Goal: Task Accomplishment & Management: Use online tool/utility

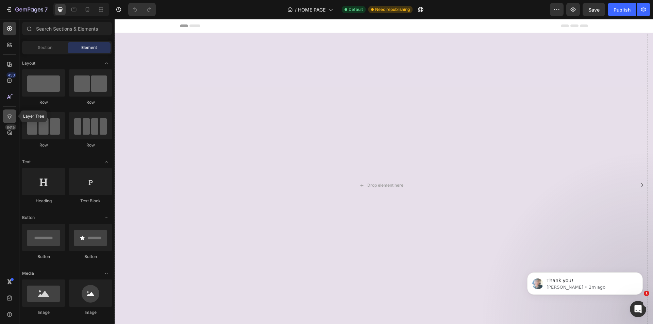
click at [12, 114] on icon at bounding box center [9, 116] width 7 height 7
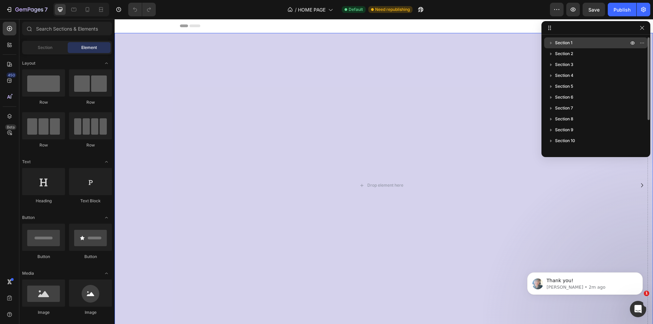
click at [567, 47] on div "Section 1" at bounding box center [596, 42] width 98 height 11
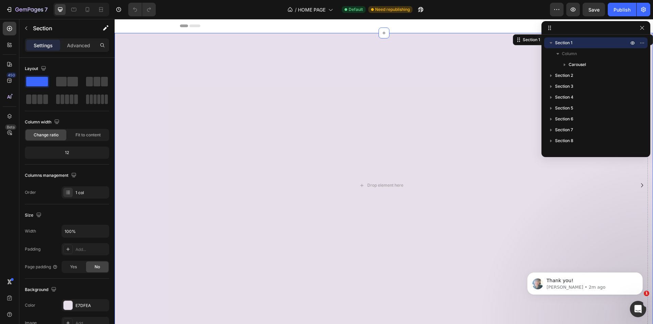
click at [90, 4] on div at bounding box center [81, 10] width 56 height 14
click at [90, 7] on icon at bounding box center [87, 9] width 7 height 7
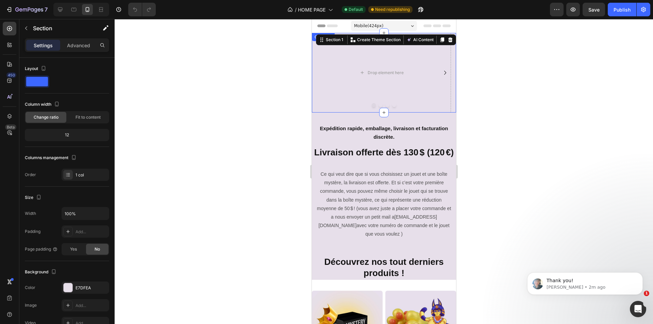
click at [441, 72] on icon "Carousel Next Arrow" at bounding box center [445, 73] width 8 height 8
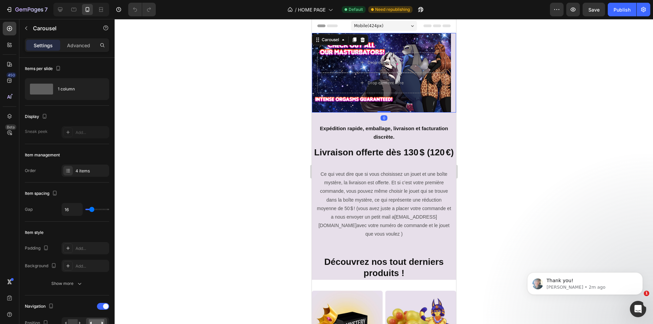
click at [323, 74] on icon "Carousel Back Arrow" at bounding box center [323, 73] width 2 height 4
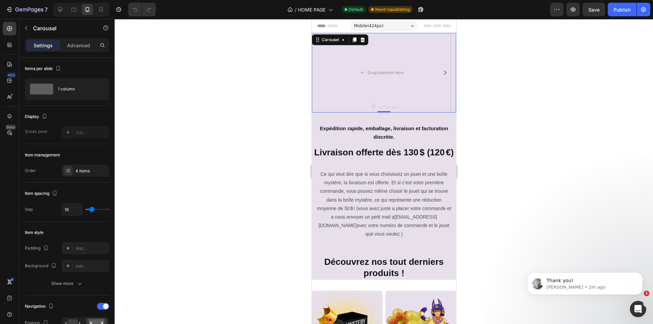
click at [323, 74] on div "Drop element here" at bounding box center [381, 73] width 139 height 80
click at [442, 73] on icon "Carousel Next Arrow" at bounding box center [445, 73] width 8 height 8
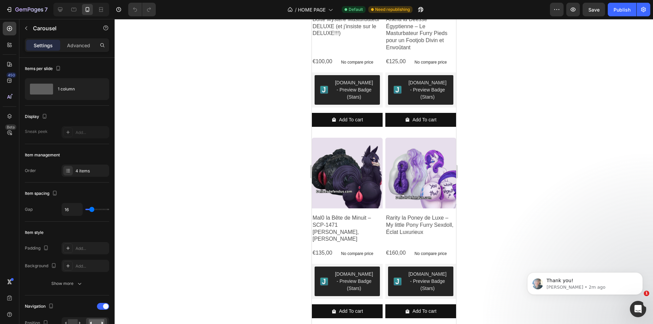
scroll to position [476, 0]
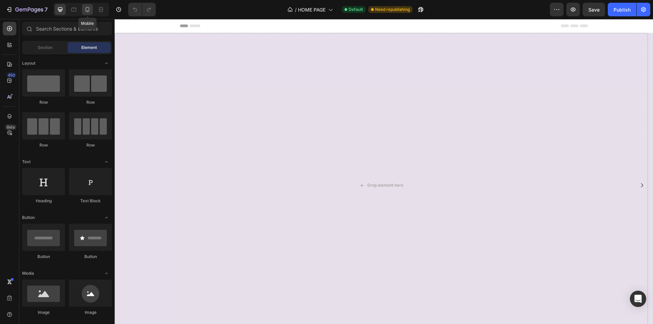
click at [86, 8] on icon at bounding box center [88, 9] width 4 height 5
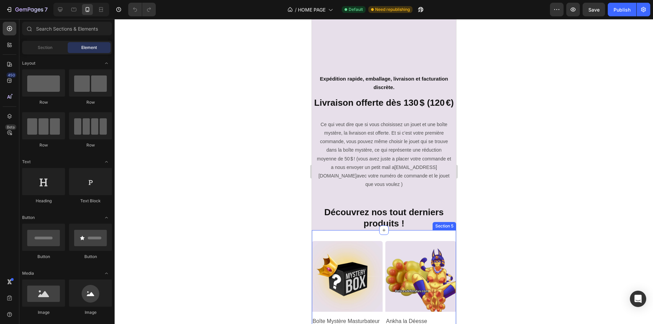
scroll to position [102, 0]
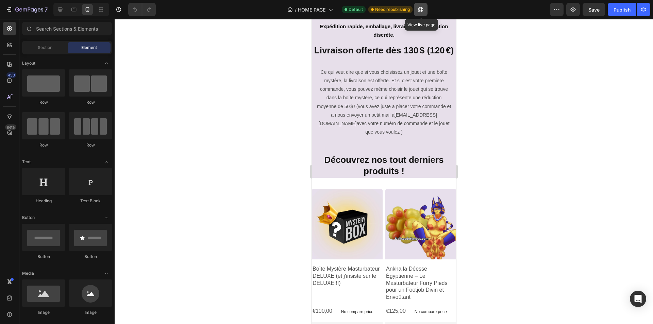
click at [420, 12] on icon "button" at bounding box center [419, 11] width 2 height 2
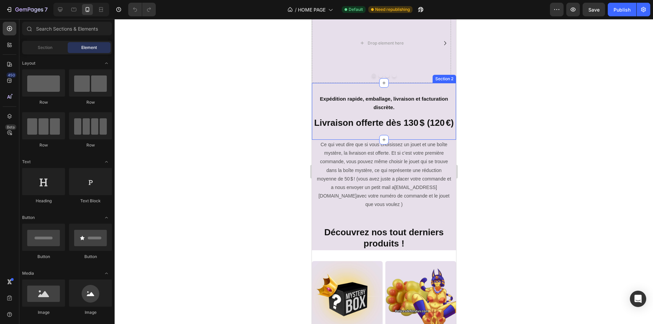
scroll to position [0, 0]
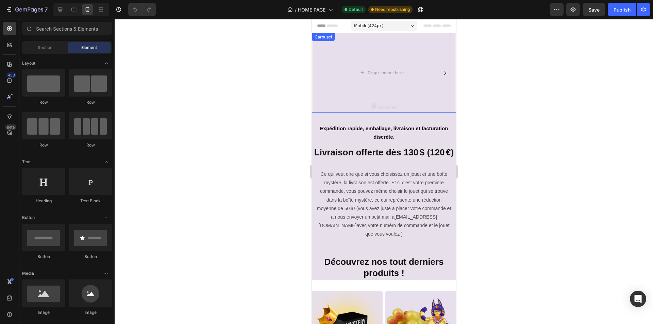
click at [443, 74] on icon "Carousel Next Arrow" at bounding box center [445, 73] width 8 height 8
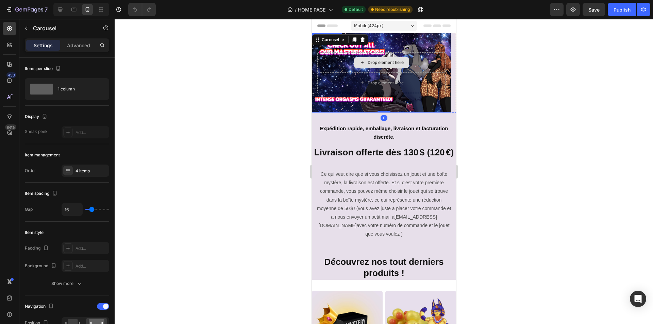
click at [336, 61] on div "Drop element here" at bounding box center [381, 62] width 128 height 20
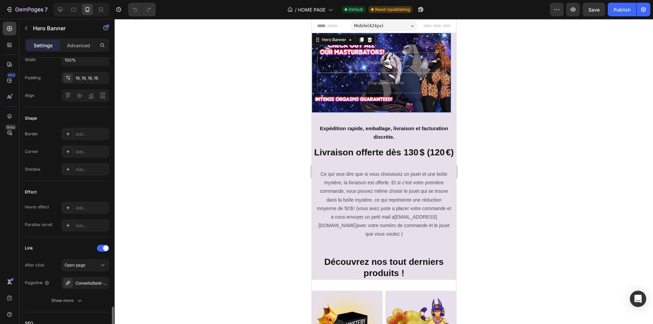
scroll to position [333, 0]
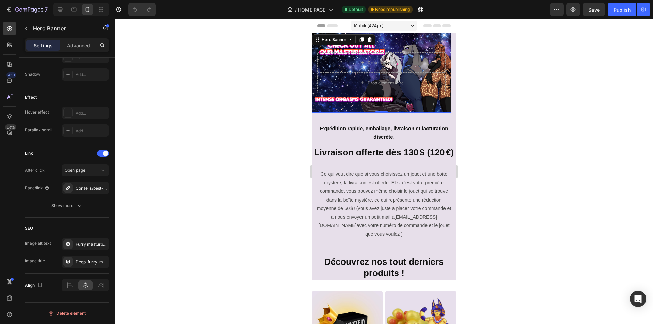
click at [407, 38] on div "Background Image" at bounding box center [381, 73] width 139 height 80
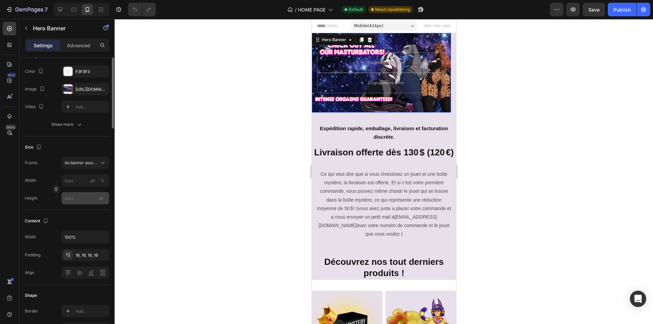
scroll to position [0, 0]
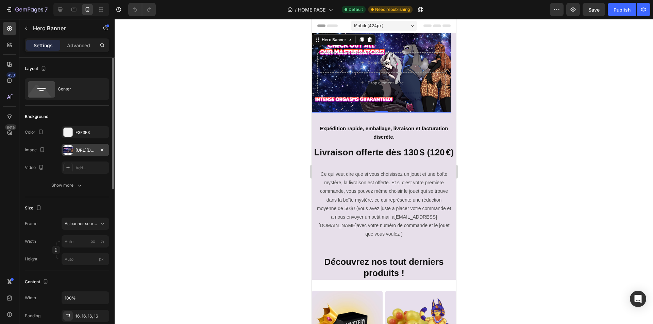
click at [86, 150] on div "https://cdn.shopify.com/s/files/1/0917/4256/8788/files/gempages_543493528785781…" at bounding box center [86, 150] width 20 height 6
click at [265, 120] on div at bounding box center [384, 171] width 539 height 305
